Goal: Information Seeking & Learning: Check status

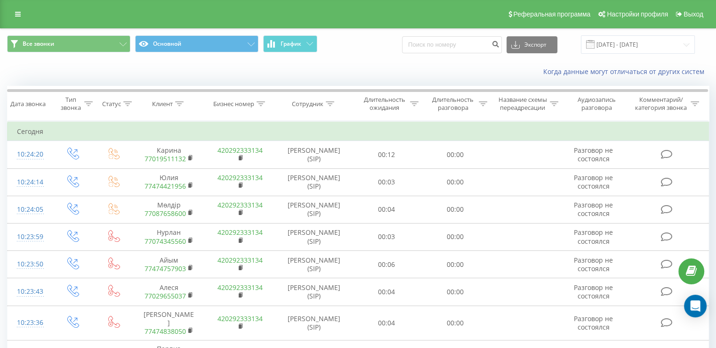
drag, startPoint x: 432, startPoint y: 56, endPoint x: 441, endPoint y: 43, distance: 16.2
click at [441, 43] on div "Все звонки Основной График Экспорт .csv .xls .xlsx [DATE] - [DATE]" at bounding box center [358, 45] width 716 height 32
click at [441, 43] on input at bounding box center [452, 44] width 100 height 17
paste input "[PHONE_NUMBER]"
type input "[PHONE_NUMBER]"
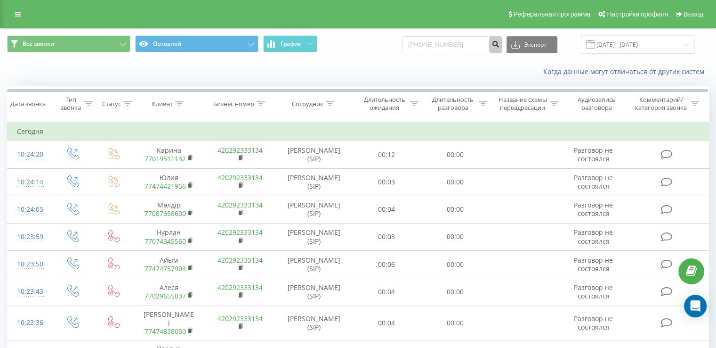
click at [500, 41] on icon "submit" at bounding box center [496, 43] width 8 height 6
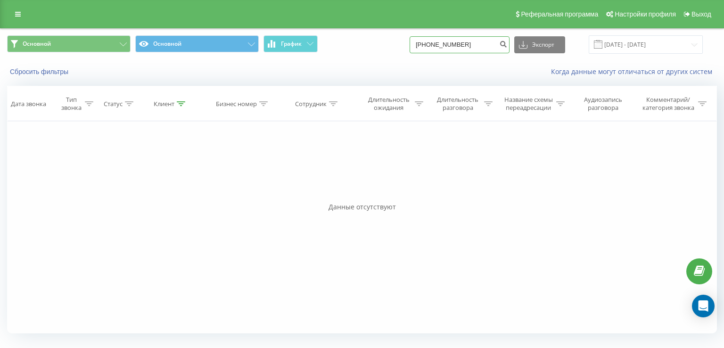
click at [484, 46] on input "[PHONE_NUMBER]" at bounding box center [459, 44] width 100 height 17
type input "+"
